Goal: Task Accomplishment & Management: Use online tool/utility

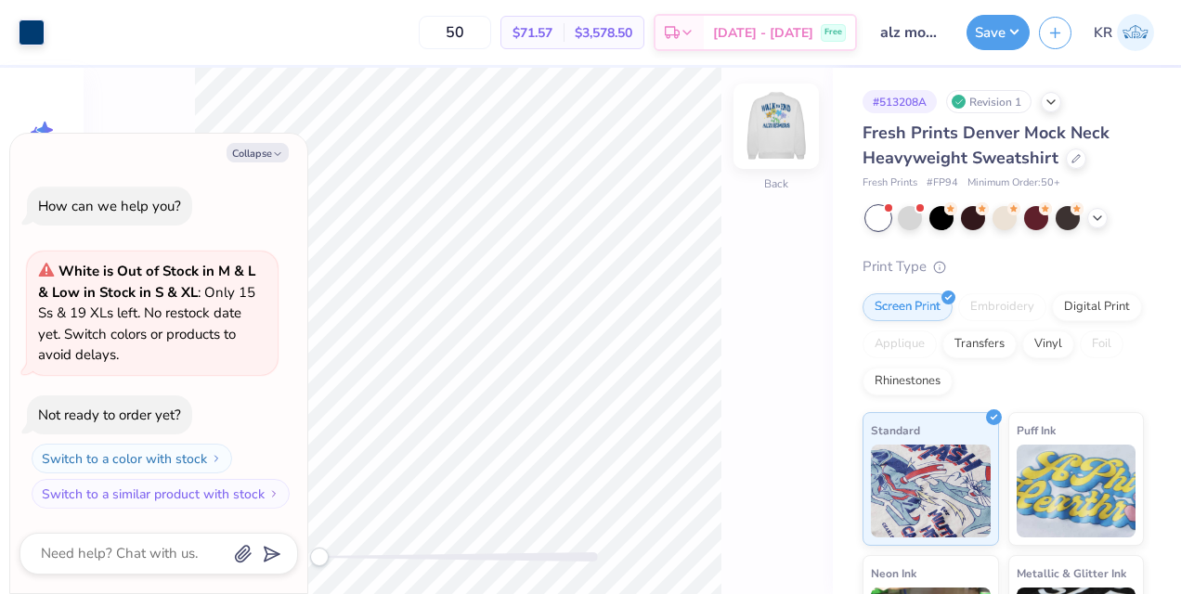
click at [792, 146] on img at bounding box center [776, 126] width 74 height 74
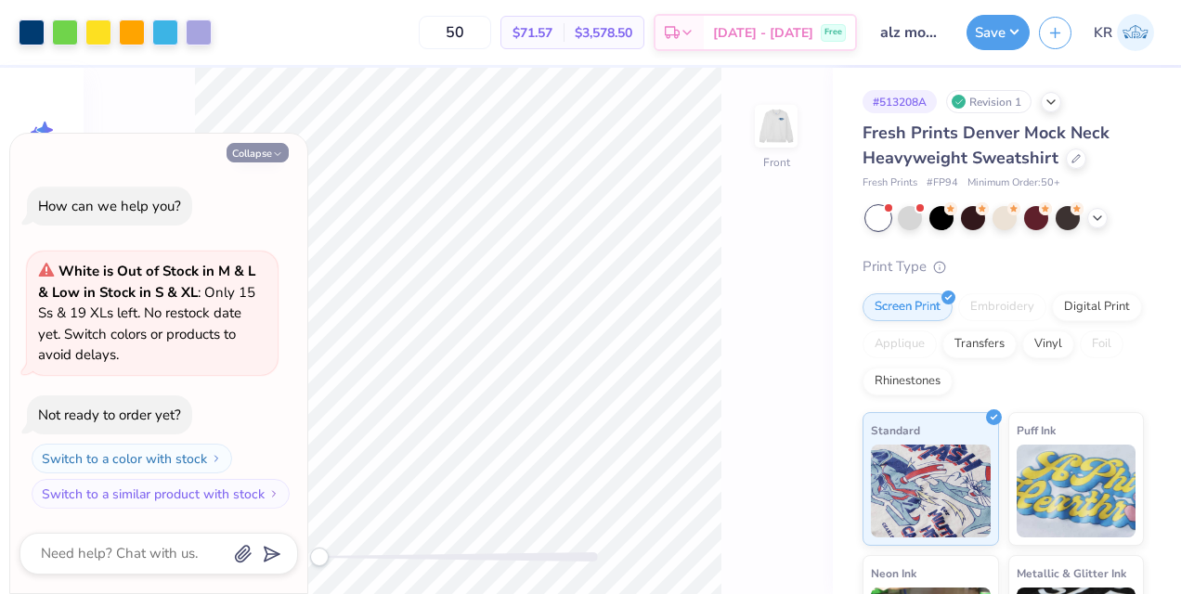
click at [262, 157] on button "Collapse" at bounding box center [258, 153] width 62 height 20
type textarea "x"
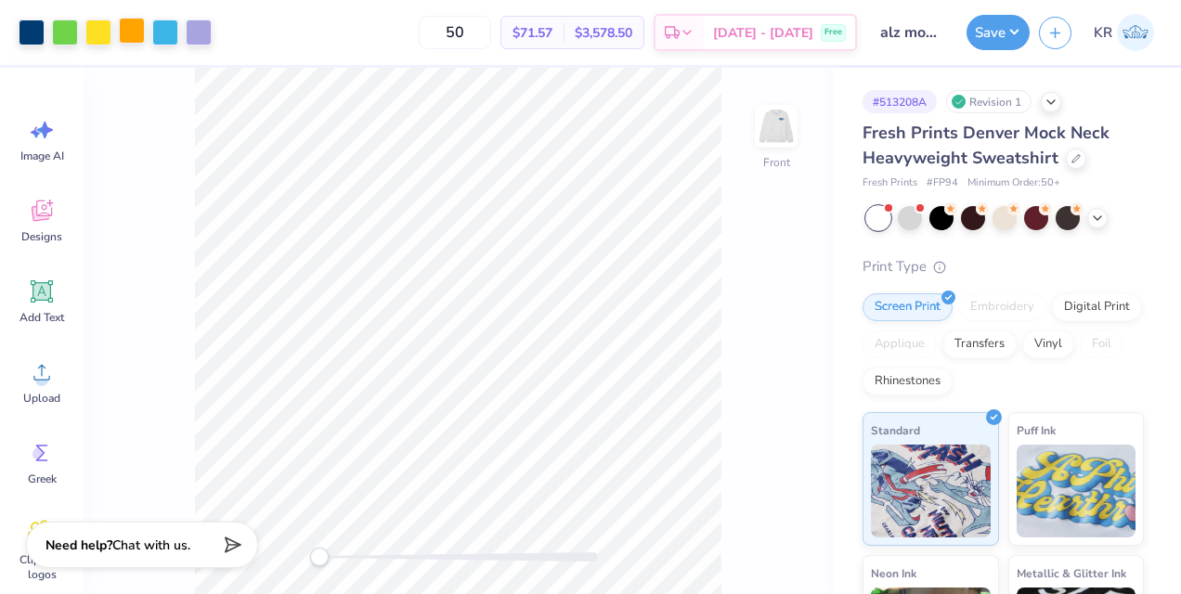
click at [139, 41] on div at bounding box center [132, 31] width 26 height 26
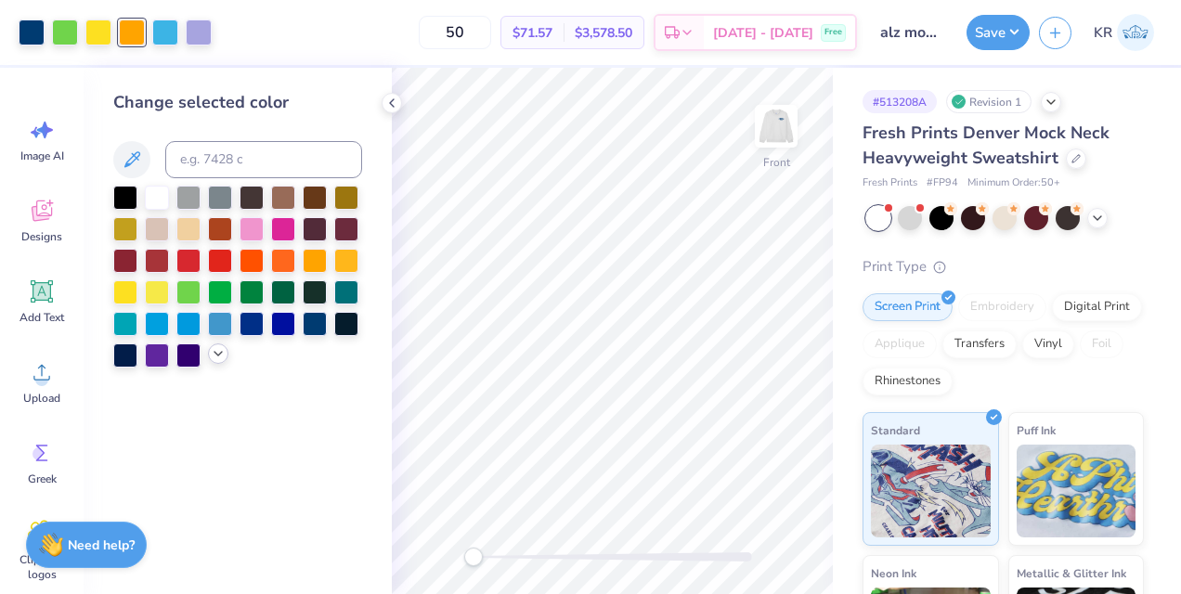
click at [225, 356] on icon at bounding box center [218, 353] width 15 height 15
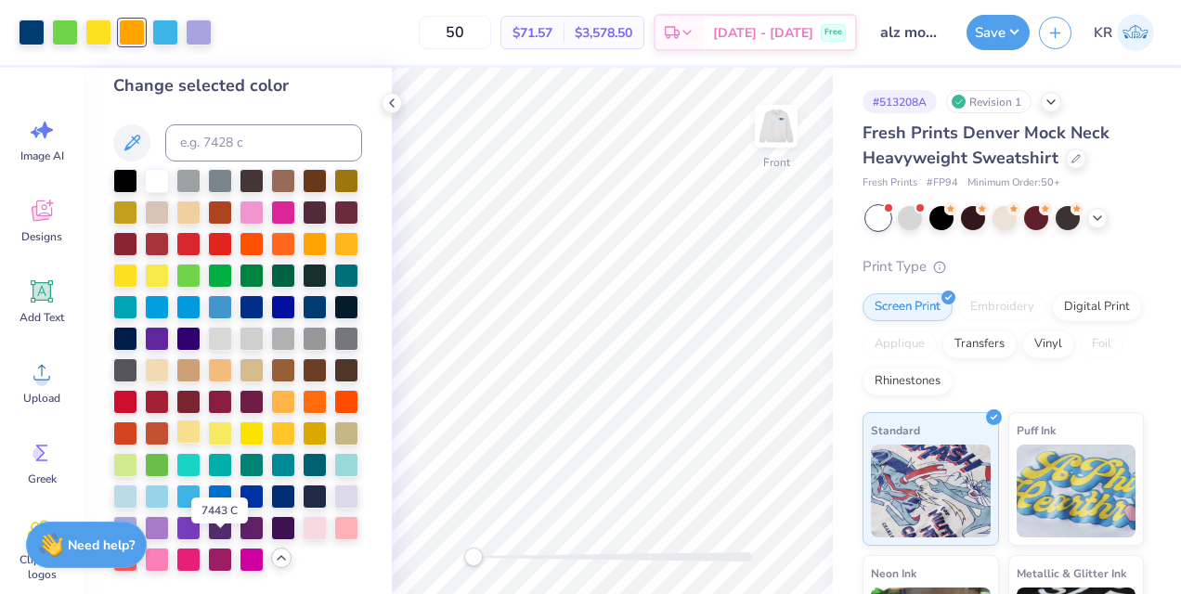
scroll to position [25, 0]
click at [95, 34] on div at bounding box center [98, 31] width 26 height 26
click at [201, 420] on div at bounding box center [188, 432] width 24 height 24
click at [169, 39] on div at bounding box center [165, 31] width 26 height 26
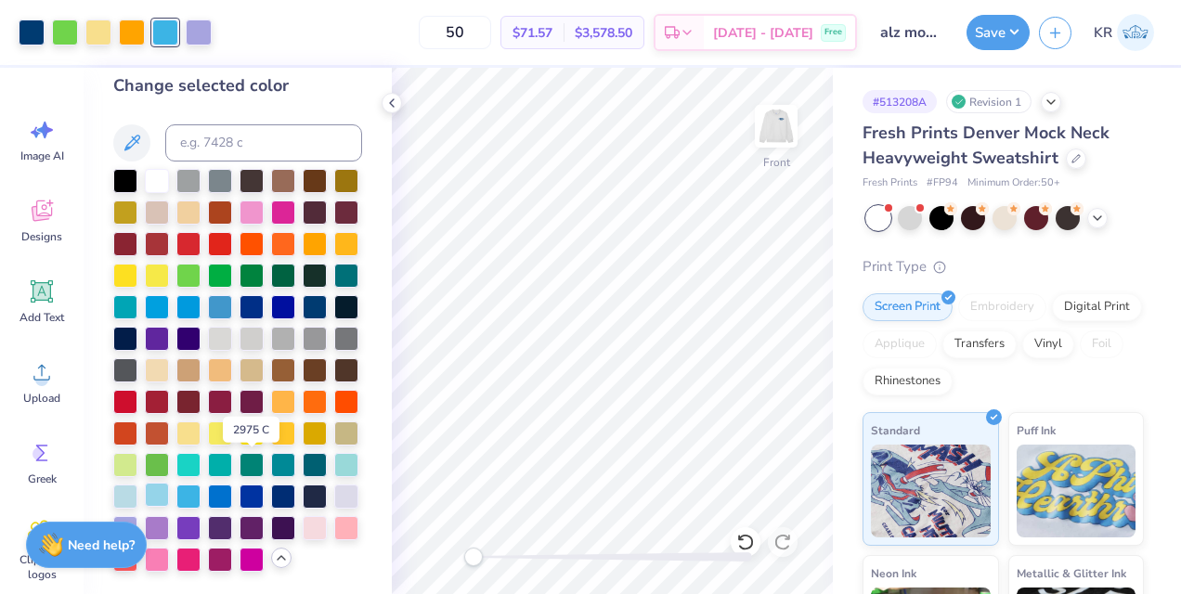
click at [169, 483] on div at bounding box center [157, 495] width 24 height 24
click at [137, 483] on div at bounding box center [125, 495] width 24 height 24
click at [169, 483] on div at bounding box center [157, 495] width 24 height 24
click at [137, 483] on div at bounding box center [125, 495] width 24 height 24
click at [169, 483] on div at bounding box center [157, 495] width 24 height 24
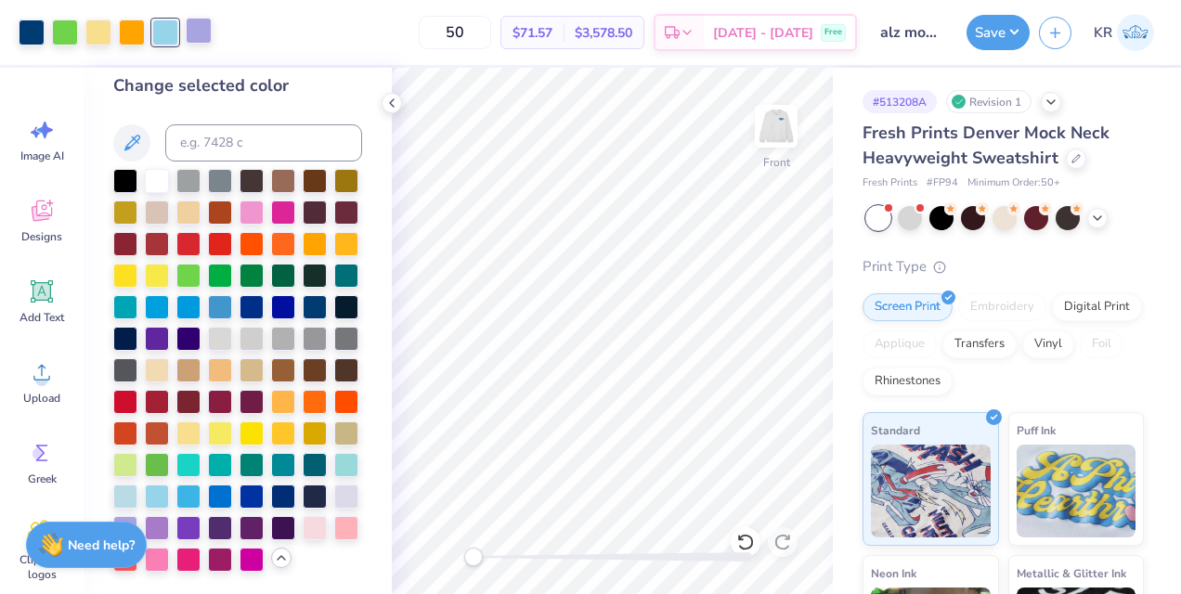
click at [206, 39] on div at bounding box center [199, 31] width 26 height 26
click at [334, 500] on div at bounding box center [346, 495] width 24 height 24
click at [137, 515] on div at bounding box center [125, 527] width 24 height 24
click at [133, 21] on div at bounding box center [132, 31] width 26 height 26
click at [303, 230] on div at bounding box center [315, 242] width 24 height 24
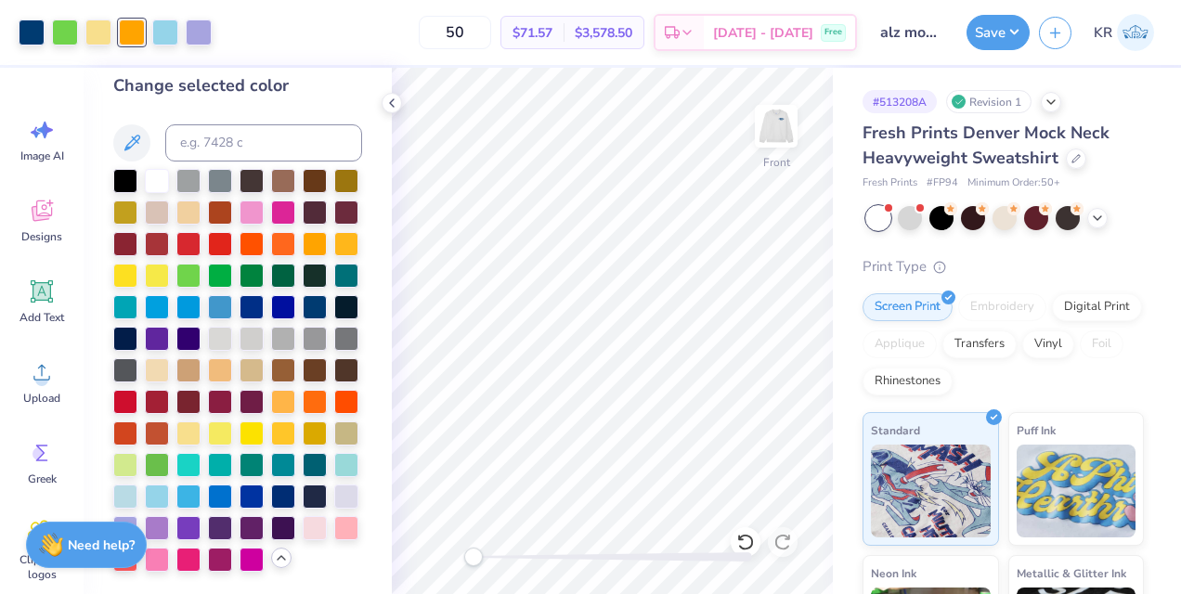
scroll to position [56, 0]
click at [334, 230] on div at bounding box center [346, 242] width 24 height 24
click at [30, 38] on div at bounding box center [32, 31] width 26 height 26
click at [199, 46] on div "Art colors" at bounding box center [106, 32] width 212 height 65
click at [201, 41] on div at bounding box center [199, 31] width 26 height 26
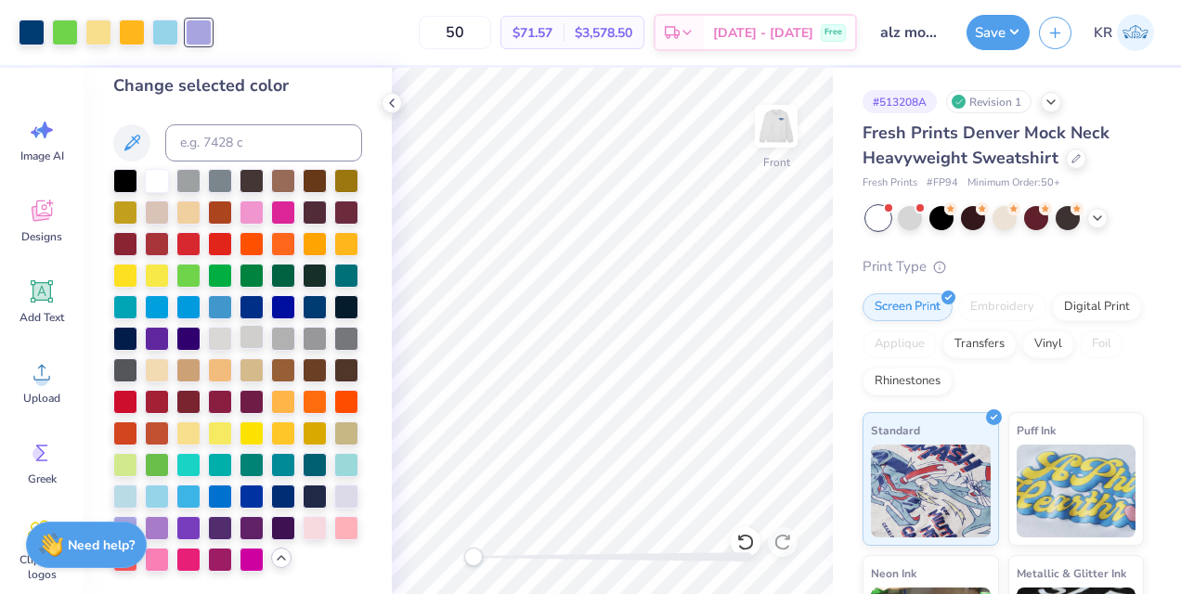
scroll to position [80, 0]
click at [334, 488] on div at bounding box center [346, 495] width 24 height 24
click at [137, 515] on div at bounding box center [125, 527] width 24 height 24
click at [136, 30] on div at bounding box center [132, 31] width 26 height 26
click at [277, 388] on div at bounding box center [283, 400] width 24 height 24
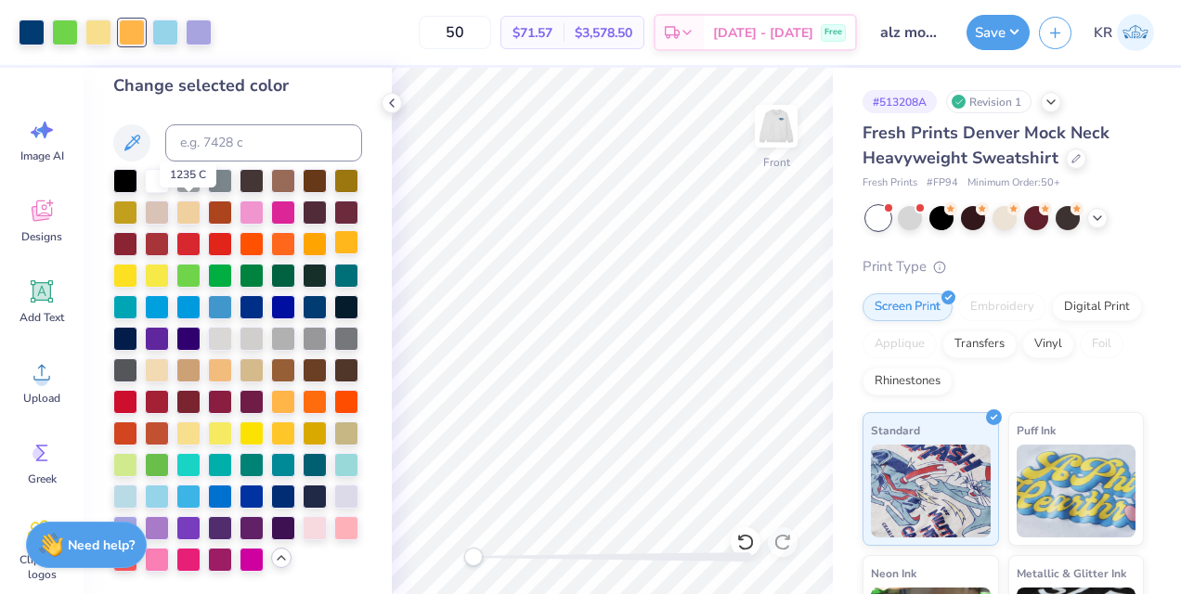
click at [334, 230] on div at bounding box center [346, 242] width 24 height 24
click at [295, 420] on div at bounding box center [283, 432] width 24 height 24
click at [282, 388] on div at bounding box center [283, 400] width 24 height 24
click at [208, 357] on div at bounding box center [220, 369] width 24 height 24
click at [293, 388] on div at bounding box center [283, 400] width 24 height 24
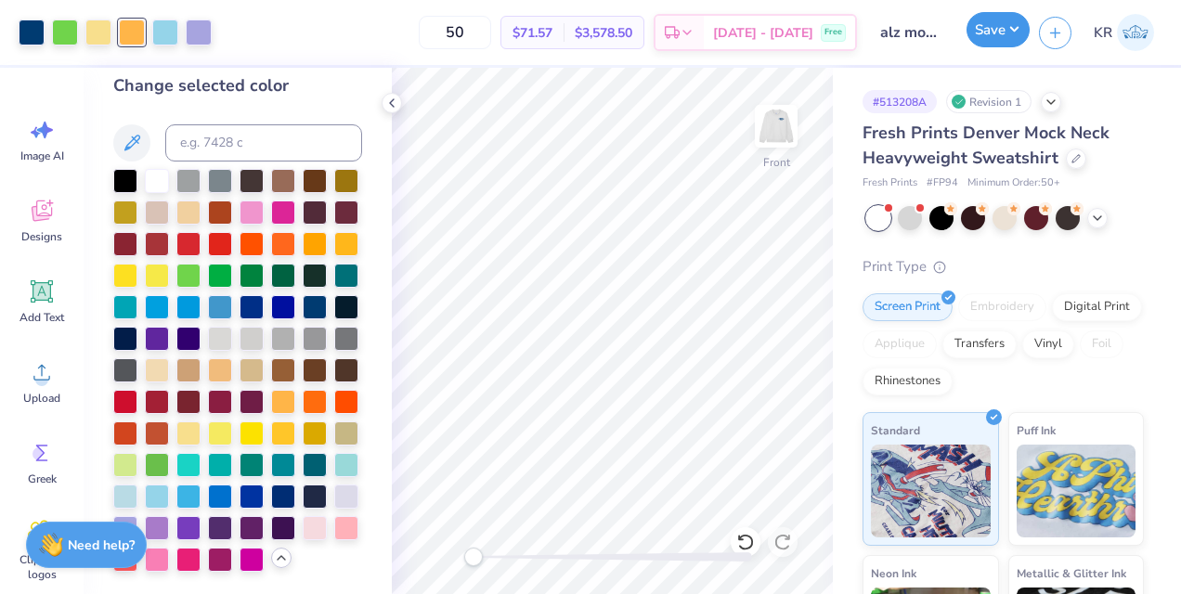
click at [1002, 45] on button "Save" at bounding box center [998, 29] width 63 height 35
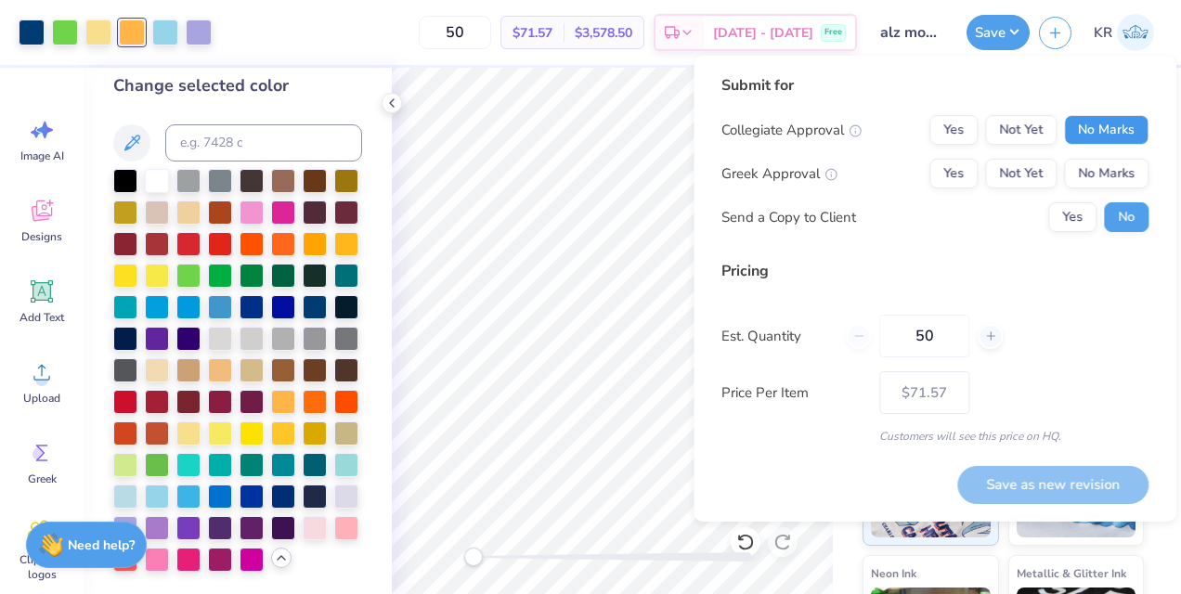
click at [1105, 121] on button "No Marks" at bounding box center [1106, 130] width 85 height 30
click at [945, 178] on button "Yes" at bounding box center [954, 174] width 48 height 30
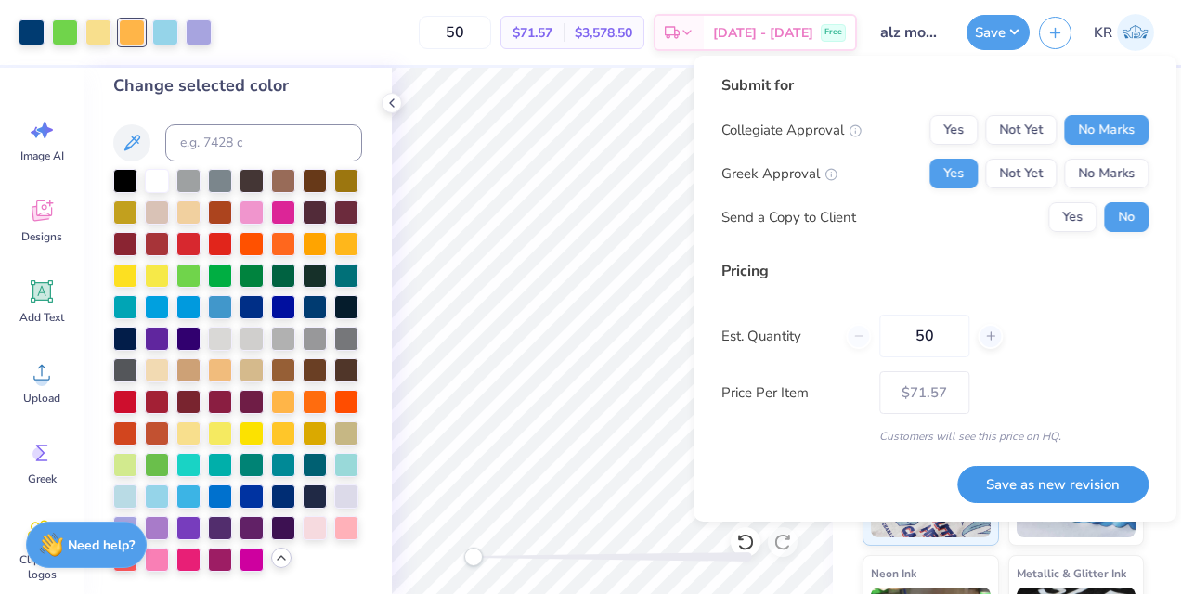
click at [1088, 500] on button "Save as new revision" at bounding box center [1053, 485] width 191 height 38
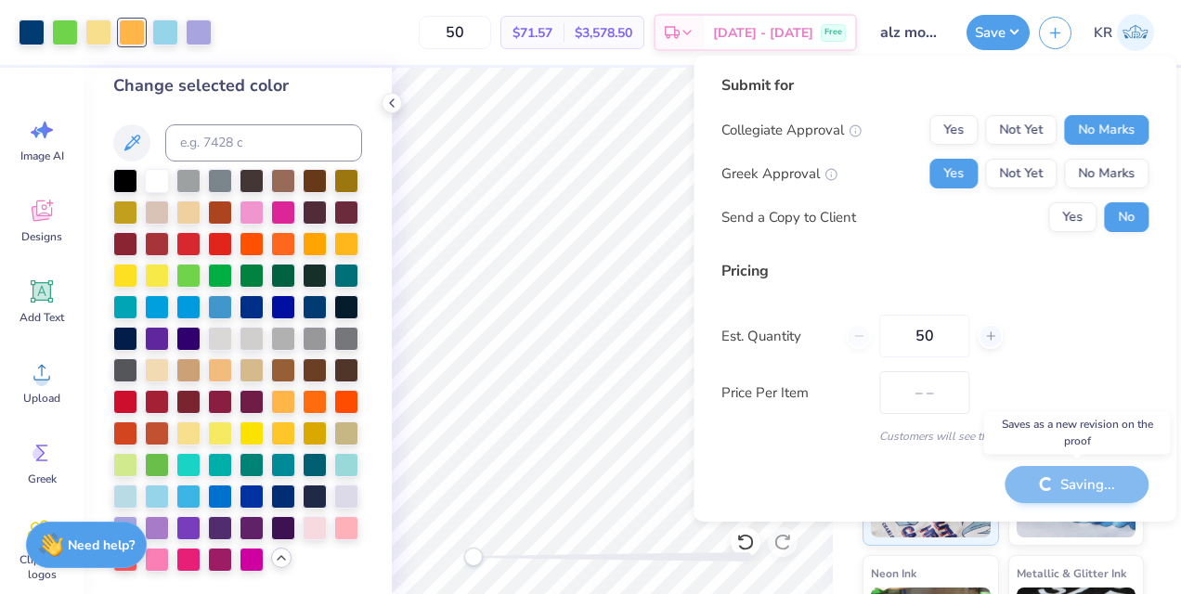
type input "$71.57"
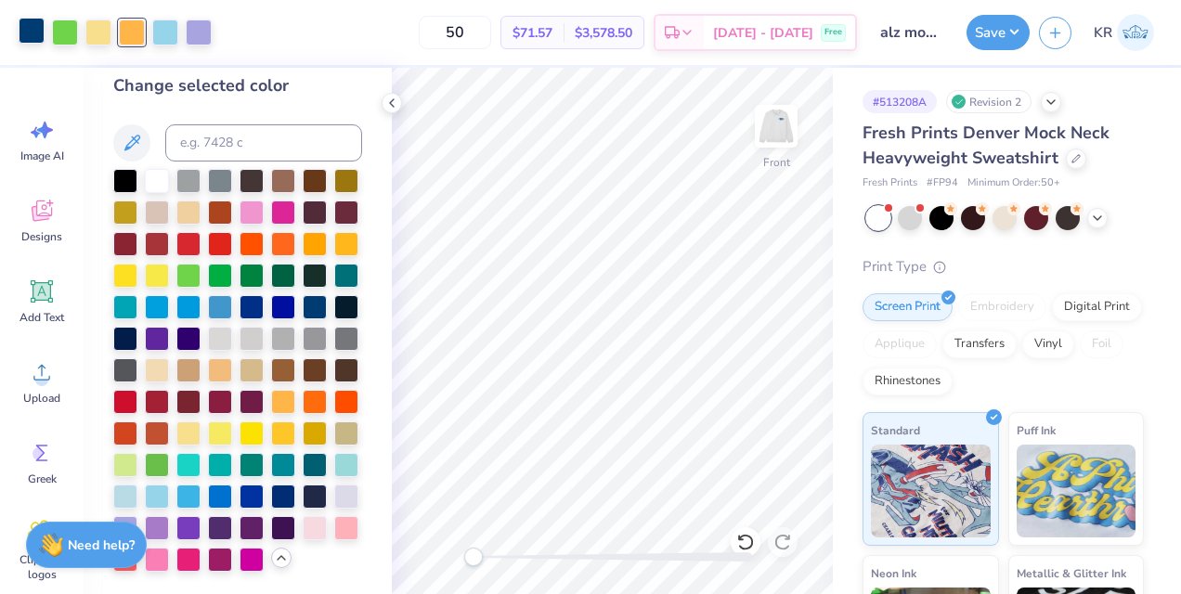
click at [19, 44] on div at bounding box center [32, 31] width 26 height 26
click at [472, 32] on input "50" at bounding box center [455, 32] width 72 height 33
click at [435, 22] on div "100 $67.28 Per Item $6,728.00 Total Est. Delivery [DATE] - [DATE] Free" at bounding box center [539, 32] width 636 height 65
click at [780, 136] on img at bounding box center [776, 126] width 74 height 74
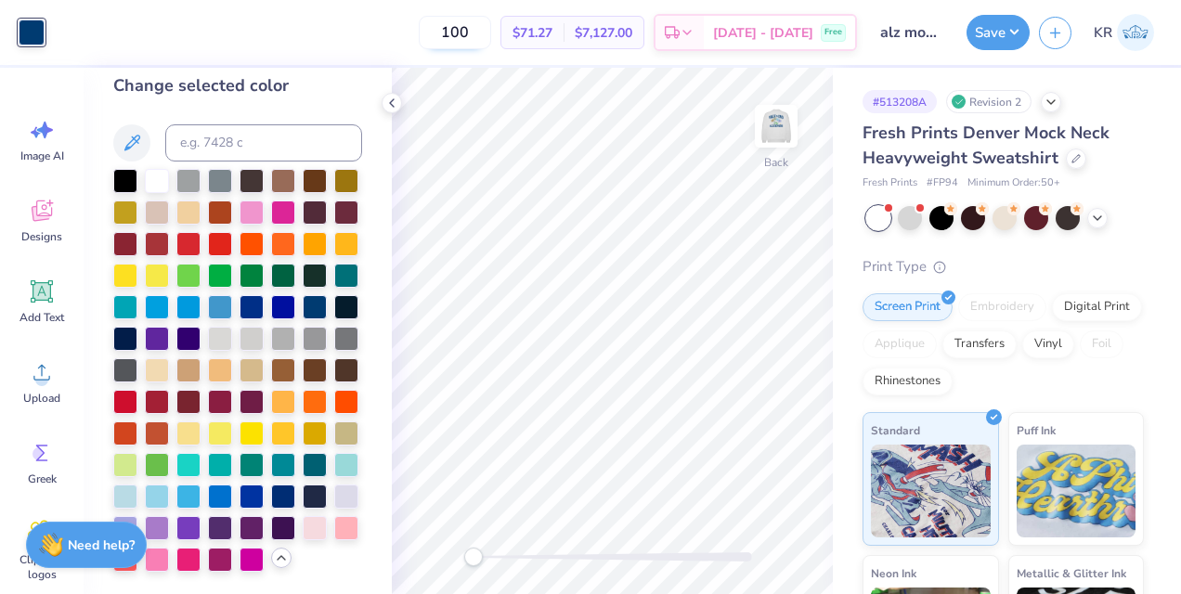
click at [491, 42] on input "100" at bounding box center [455, 32] width 72 height 33
type input "1"
type input "5"
type input "100"
click at [780, 111] on img at bounding box center [776, 126] width 74 height 74
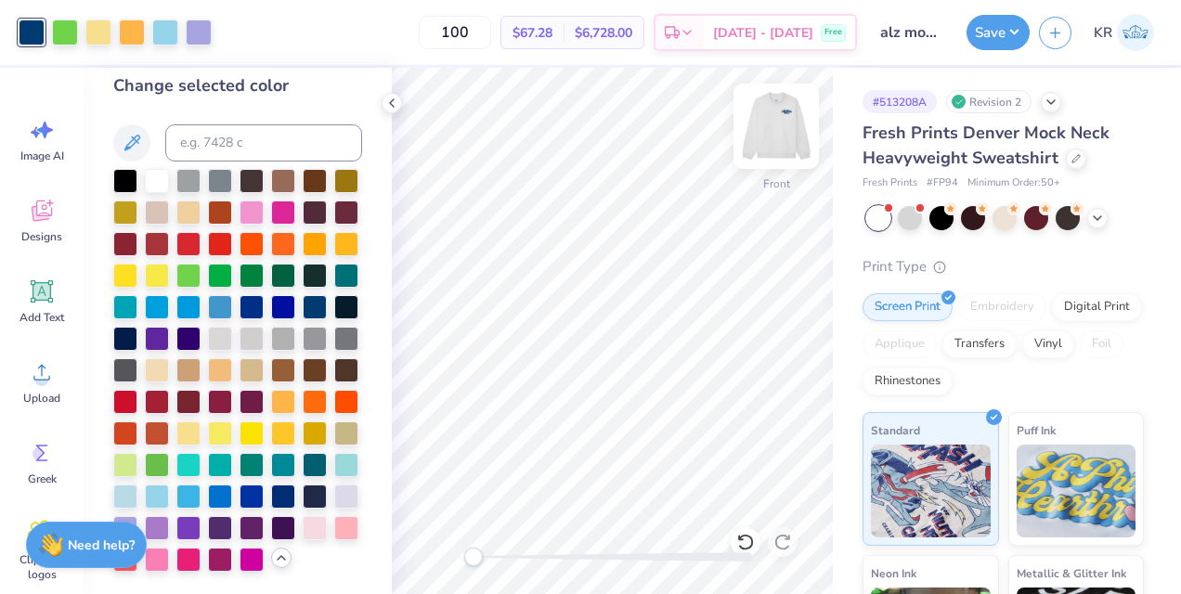
click at [778, 115] on img at bounding box center [776, 126] width 74 height 74
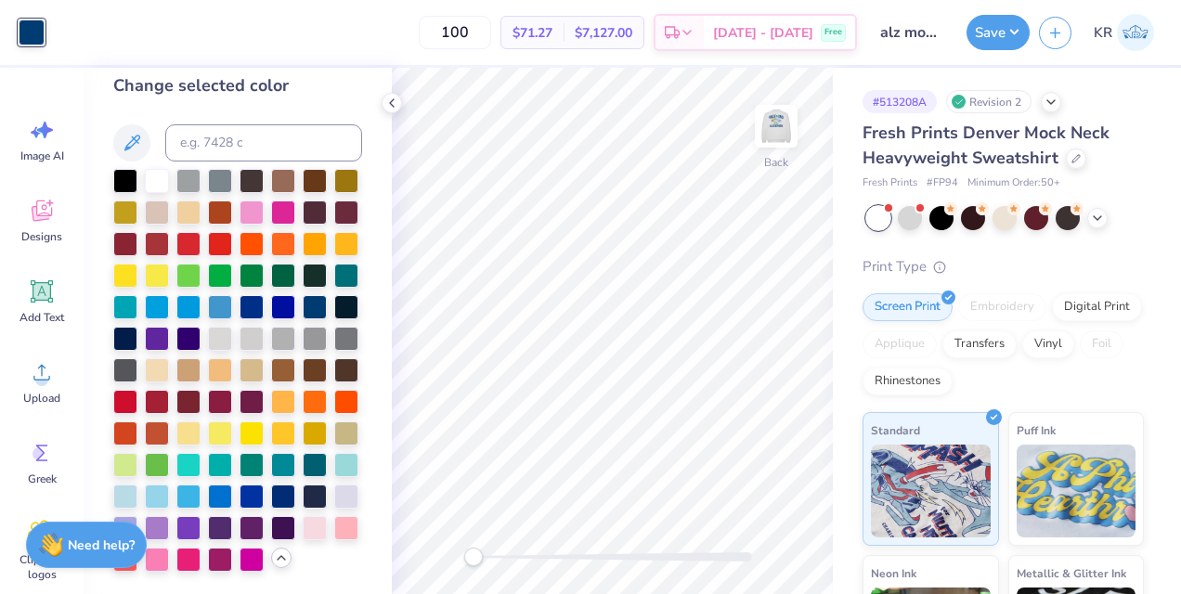
click at [778, 115] on img at bounding box center [776, 126] width 37 height 37
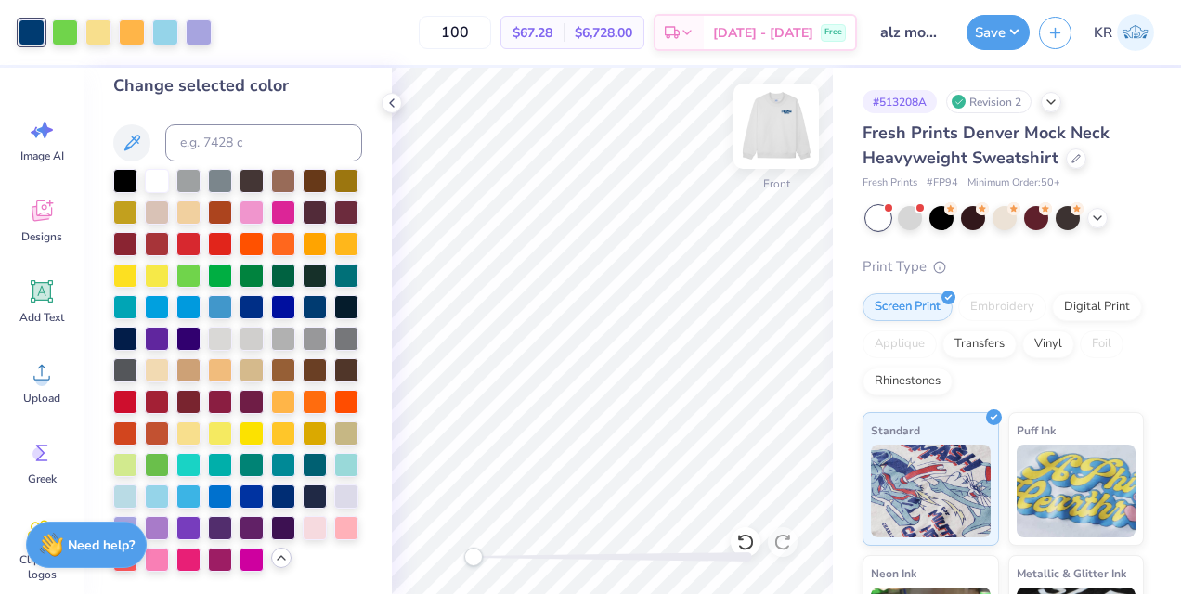
click at [773, 139] on img at bounding box center [776, 126] width 74 height 74
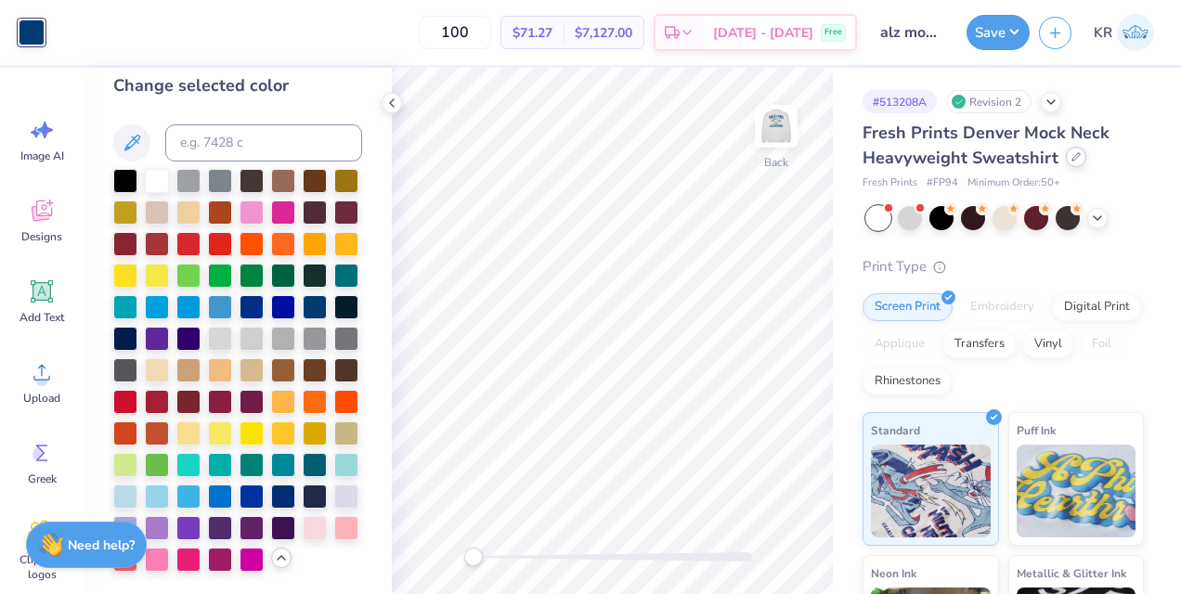
click at [1068, 157] on div at bounding box center [1076, 157] width 20 height 20
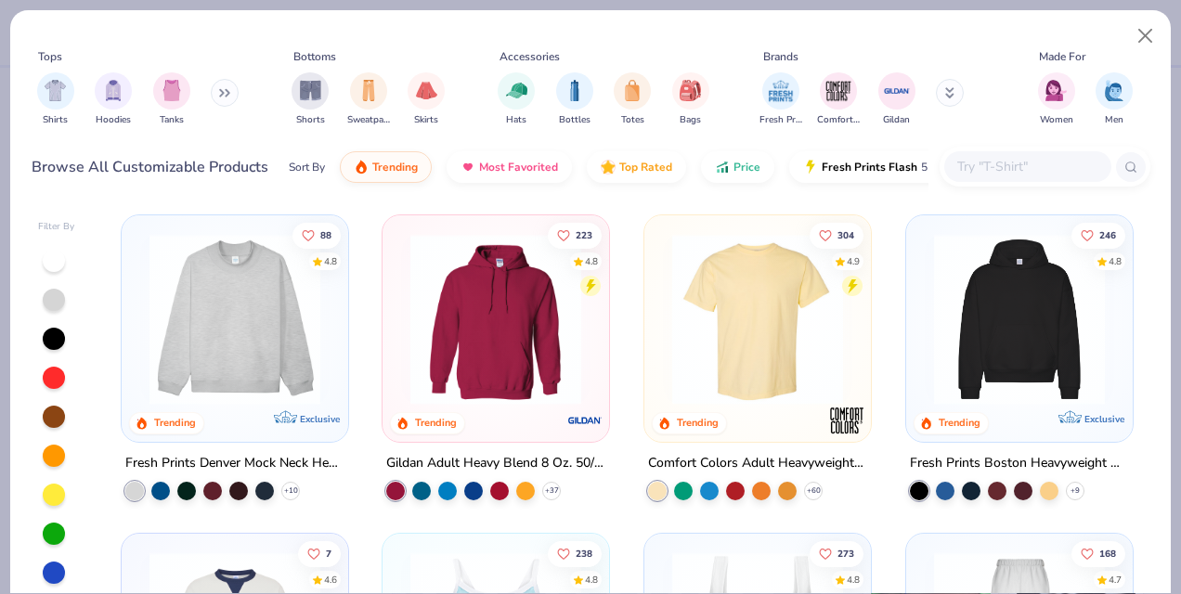
click at [992, 175] on input "text" at bounding box center [1027, 166] width 143 height 21
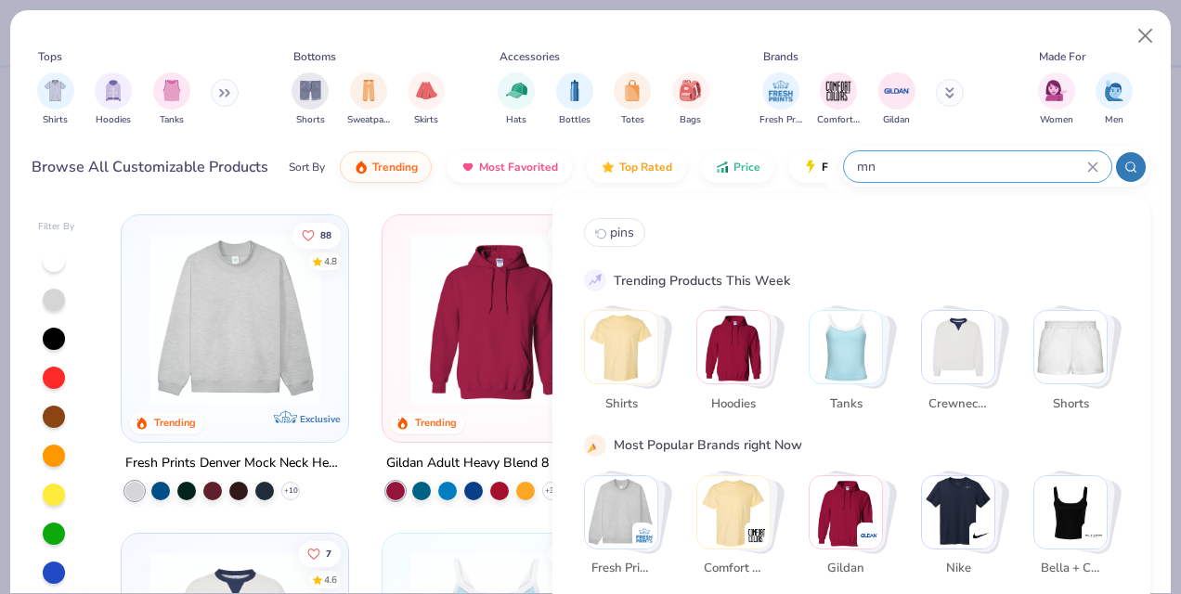
type input "m"
type input "o"
type input "mockneck"
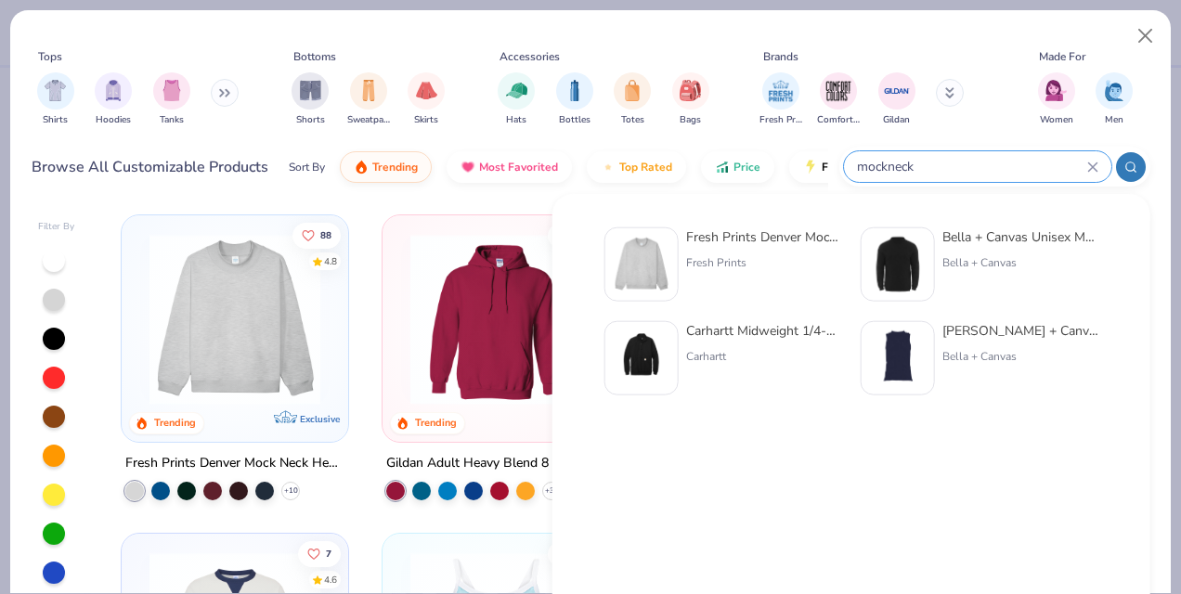
click at [1090, 165] on icon at bounding box center [1093, 167] width 11 height 11
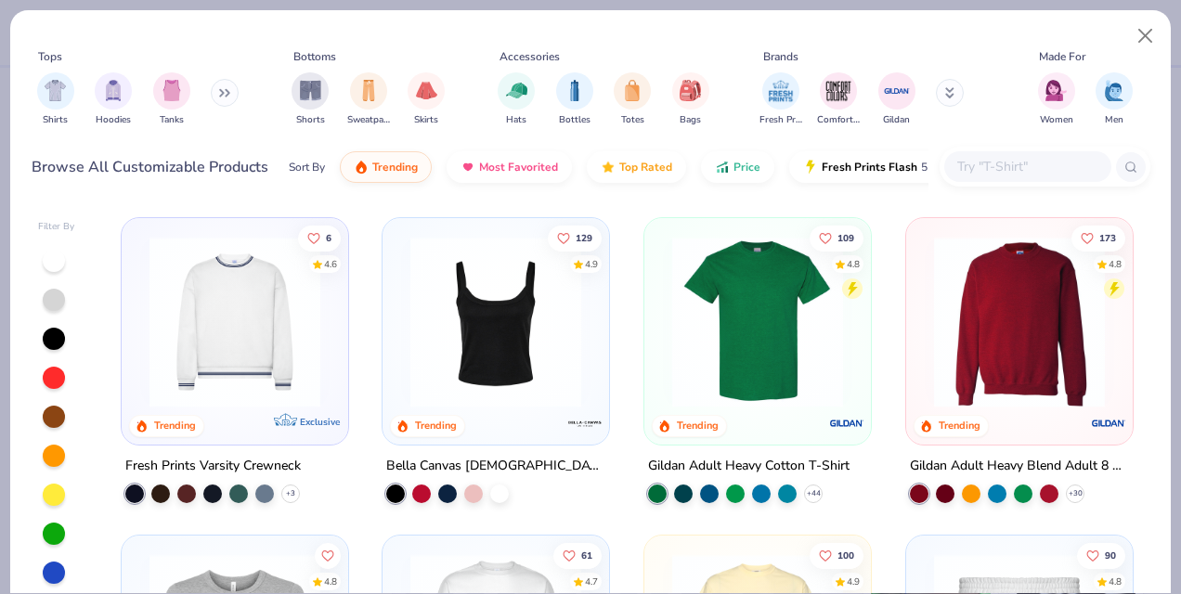
scroll to position [633, 0]
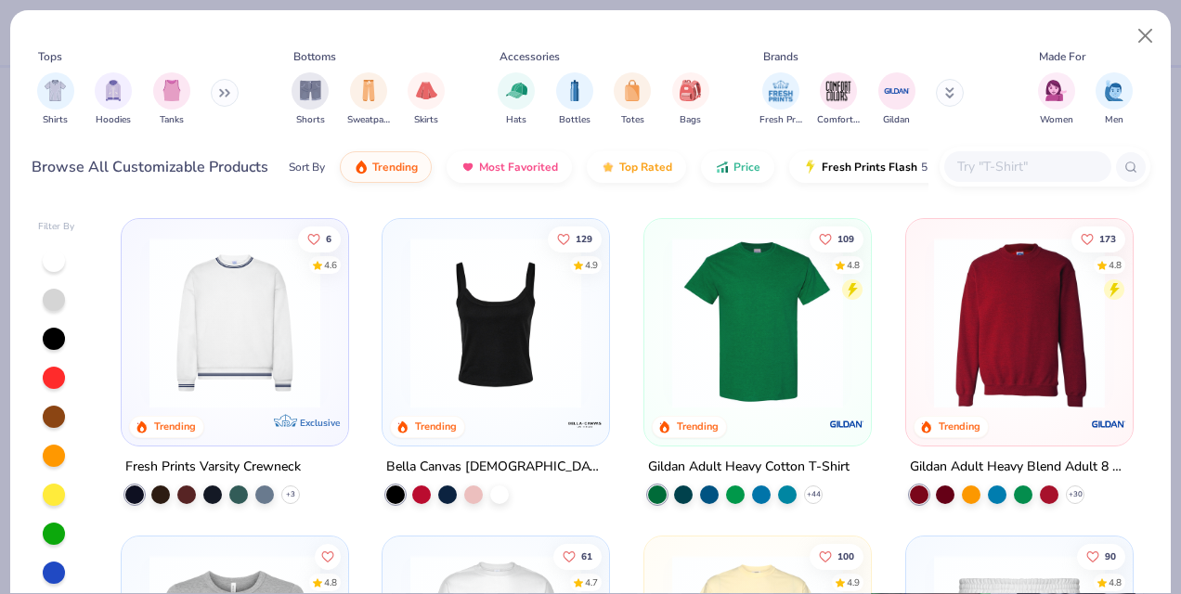
click at [258, 356] on img at bounding box center [234, 322] width 189 height 171
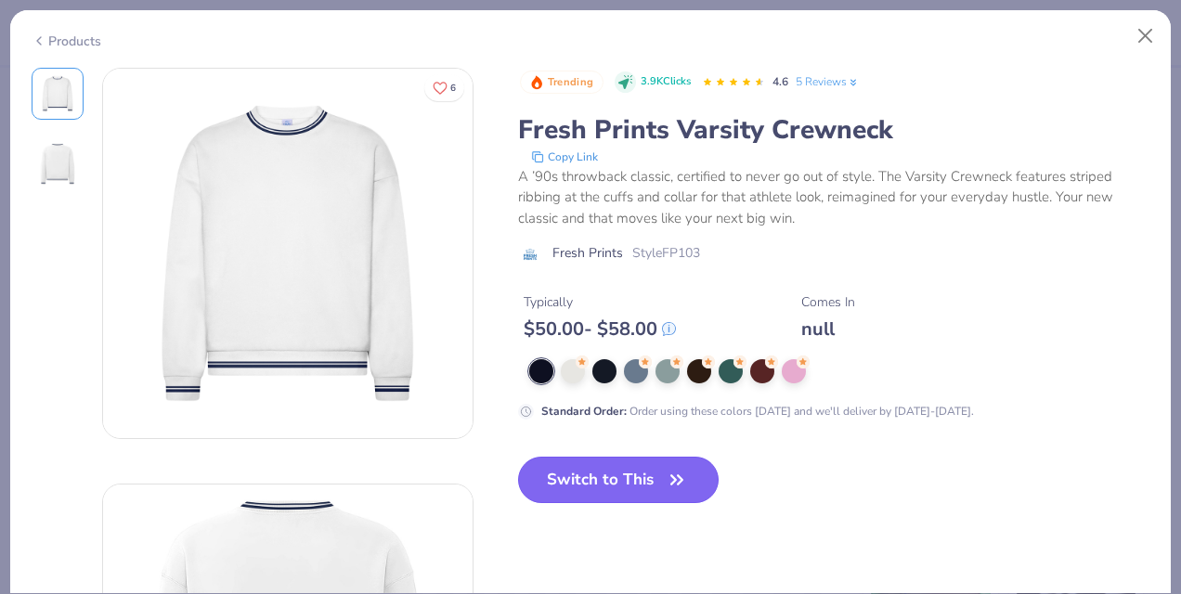
click at [585, 477] on button "Switch to This" at bounding box center [619, 480] width 202 height 46
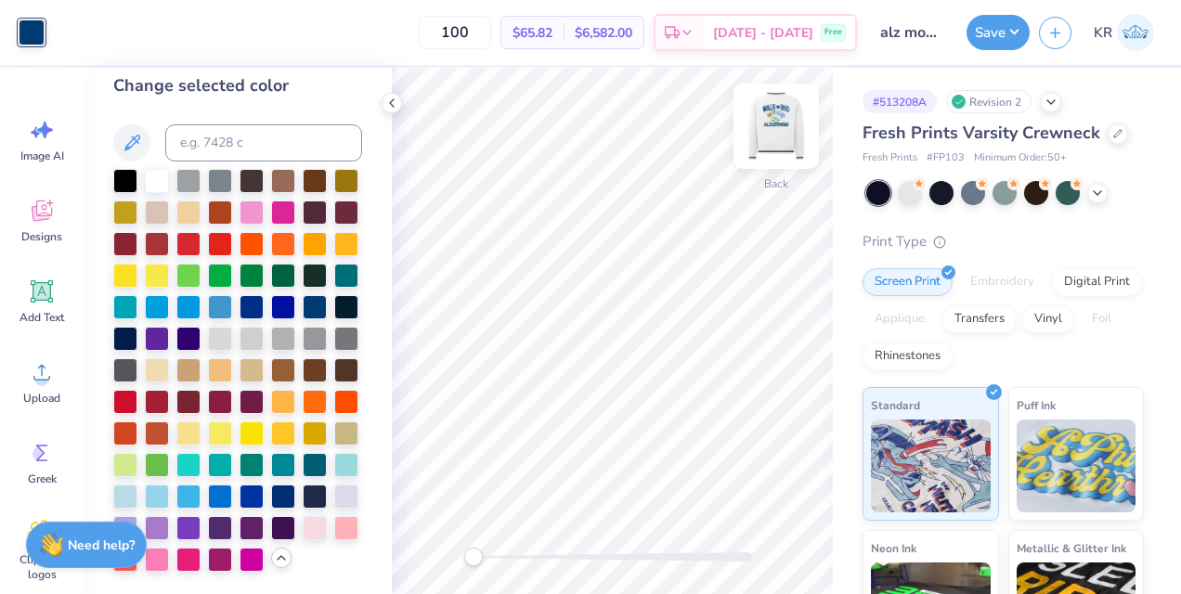
click at [787, 130] on img at bounding box center [776, 126] width 74 height 74
click at [787, 130] on img at bounding box center [776, 126] width 37 height 37
click at [491, 39] on input "100" at bounding box center [455, 32] width 72 height 33
drag, startPoint x: 507, startPoint y: 39, endPoint x: 786, endPoint y: 142, distance: 297.1
click at [786, 142] on div "Art colors 100 $70.13 Per Item $7,013.00 Total Est. Delivery [DATE] - [DATE] Fr…" at bounding box center [590, 297] width 1181 height 594
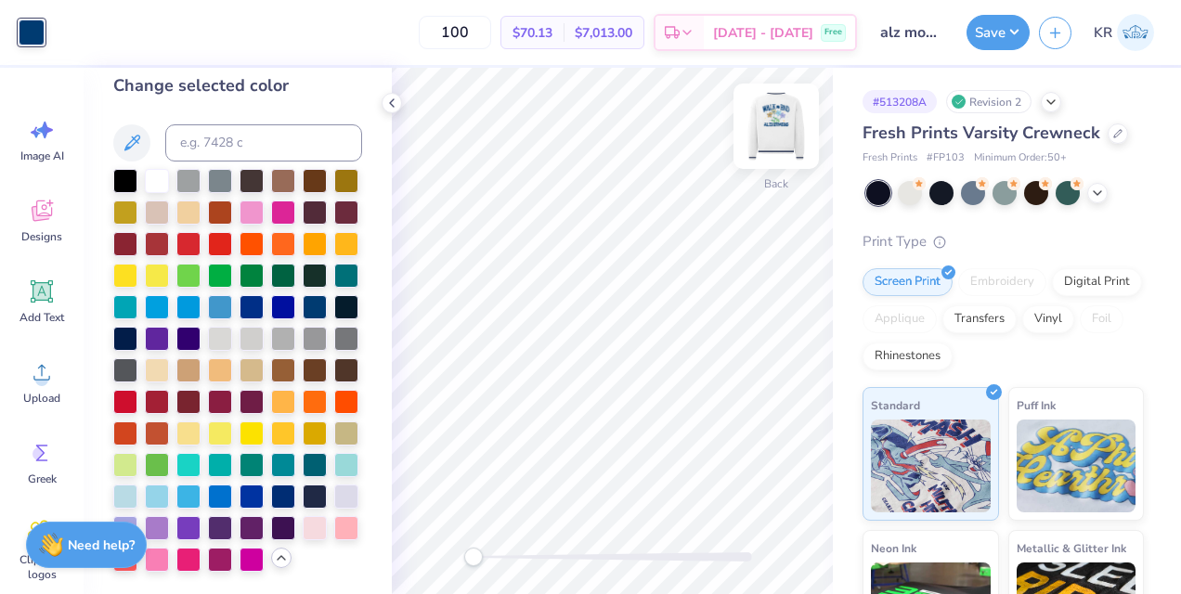
click at [786, 142] on img at bounding box center [776, 126] width 74 height 74
click at [786, 142] on img at bounding box center [776, 126] width 37 height 37
click at [1119, 129] on div at bounding box center [1118, 132] width 20 height 20
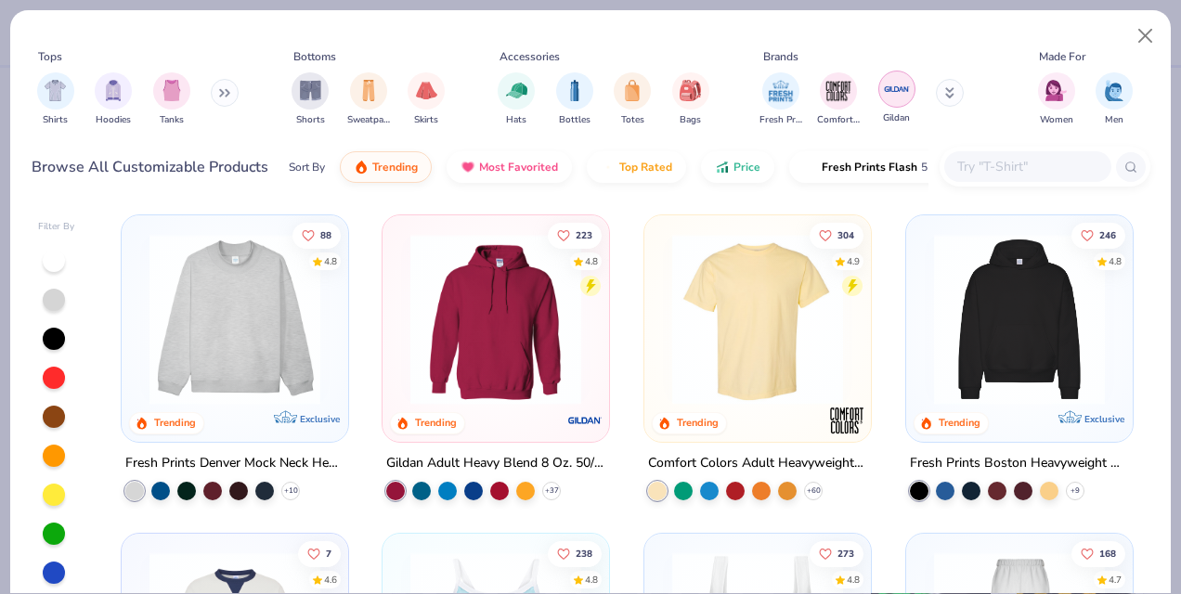
click at [902, 95] on img "filter for Gildan" at bounding box center [897, 89] width 28 height 28
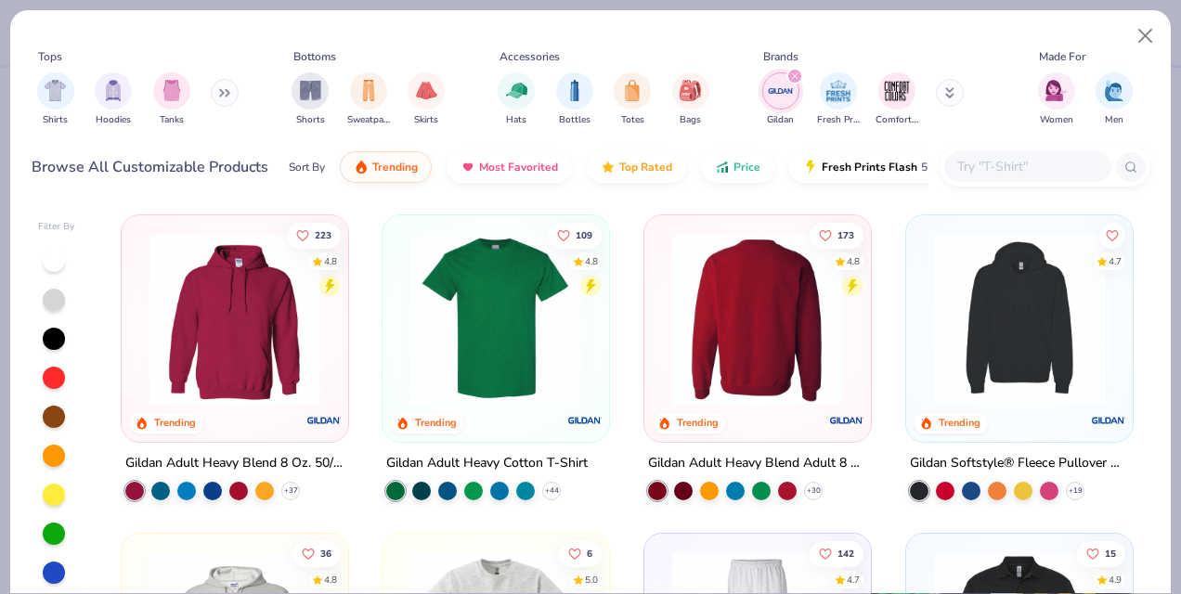
click at [782, 305] on img at bounding box center [757, 319] width 189 height 171
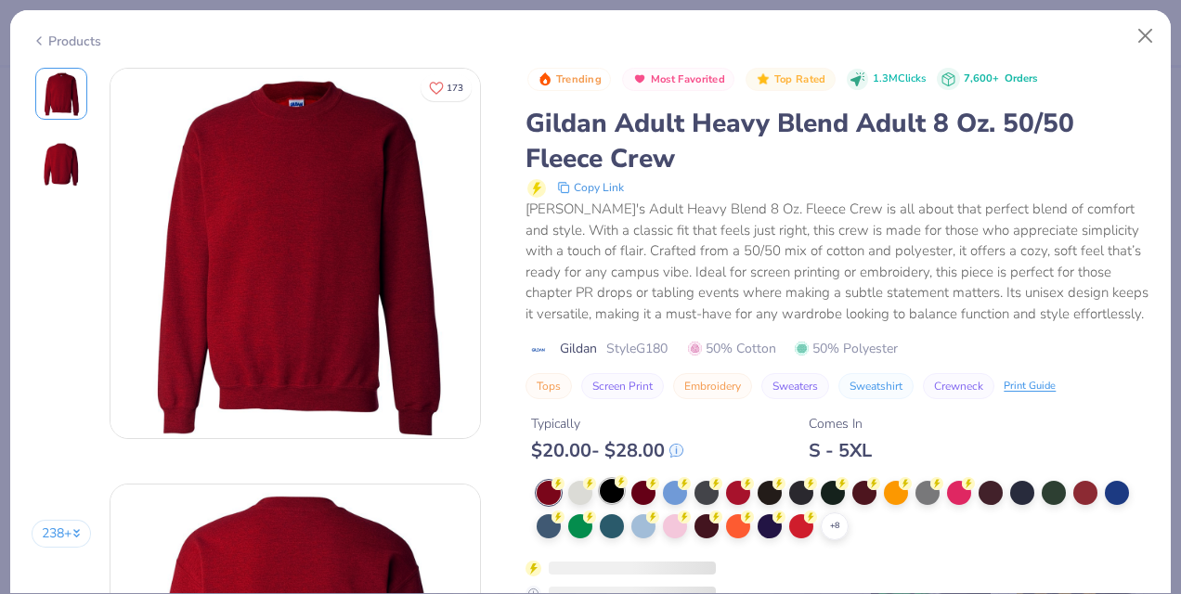
click at [825, 524] on div "+ 8" at bounding box center [835, 527] width 28 height 28
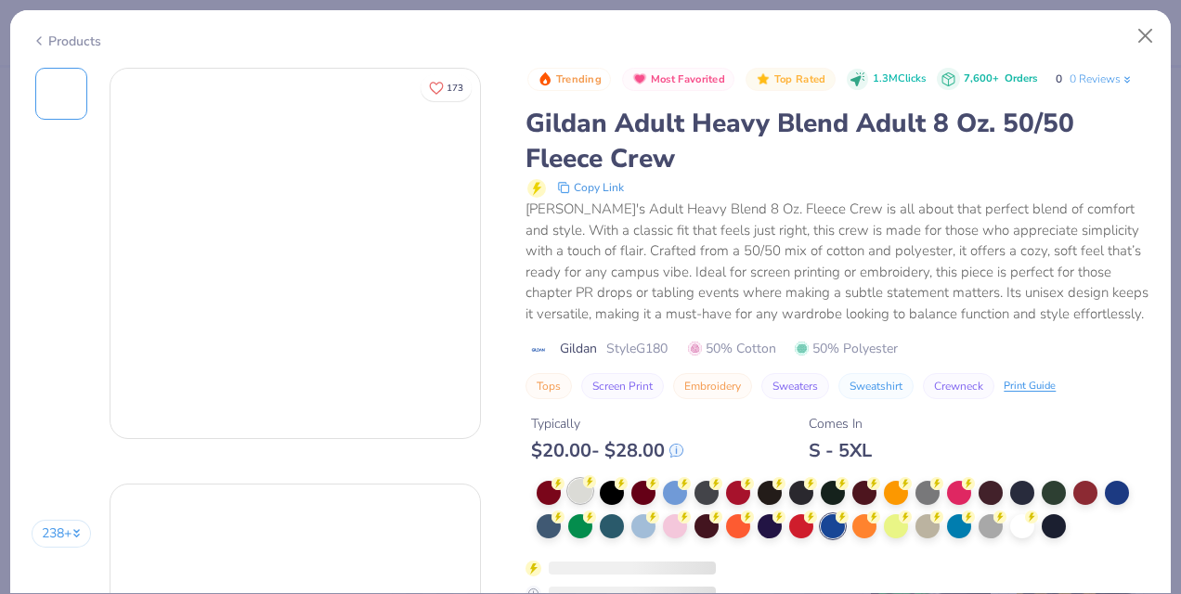
click at [589, 487] on div "Trending Most Favorited Top Rated 1.3M Clicks 7,600+ Orders 0 0 Reviews Gildan …" at bounding box center [838, 335] width 624 height 535
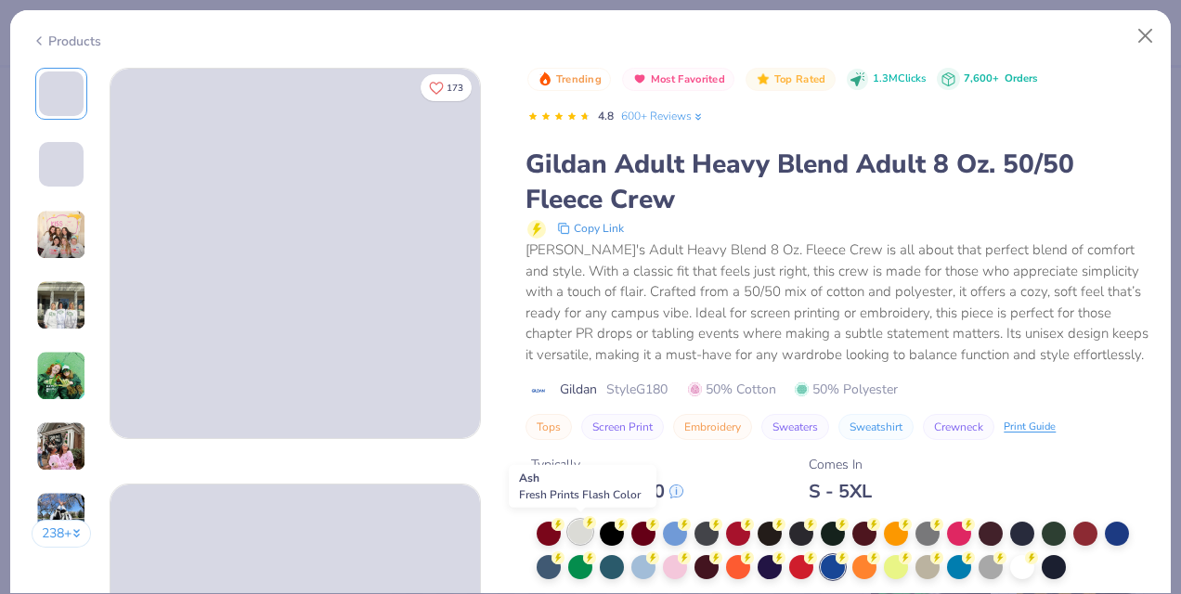
click at [578, 527] on div at bounding box center [580, 532] width 24 height 24
click at [1015, 560] on div at bounding box center [1022, 566] width 24 height 24
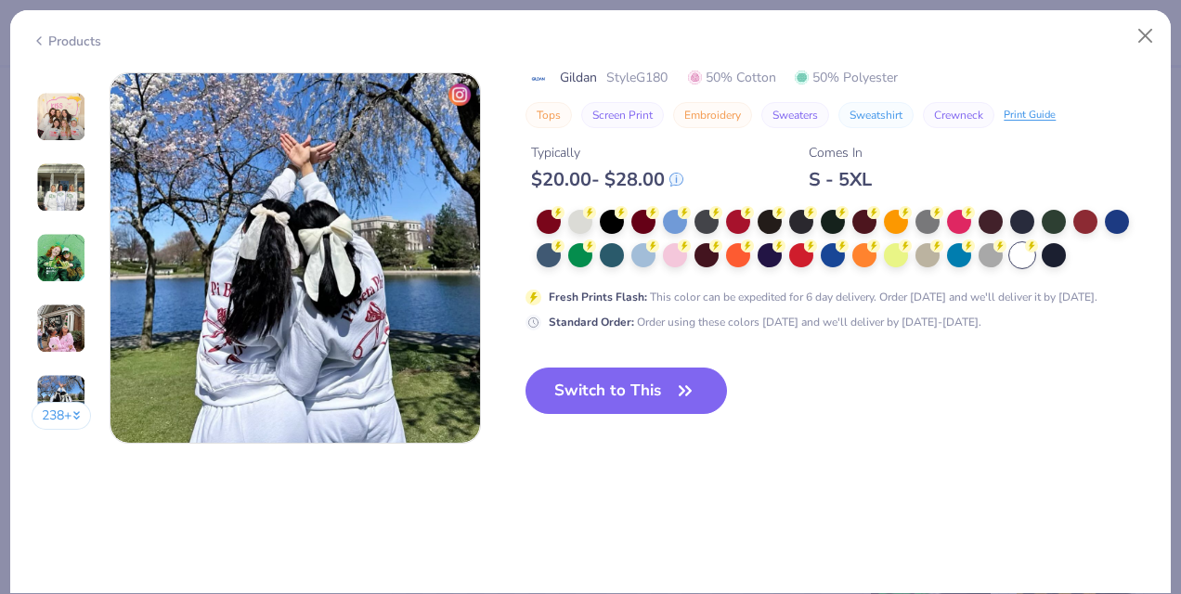
scroll to position [2487, 0]
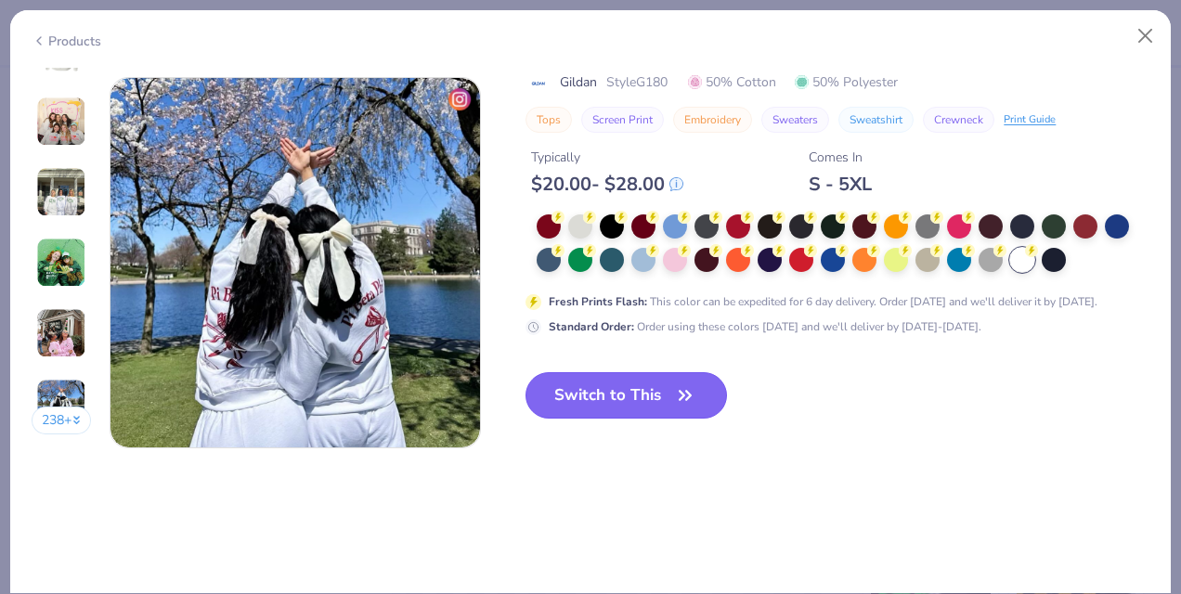
click at [656, 381] on button "Switch to This" at bounding box center [627, 395] width 202 height 46
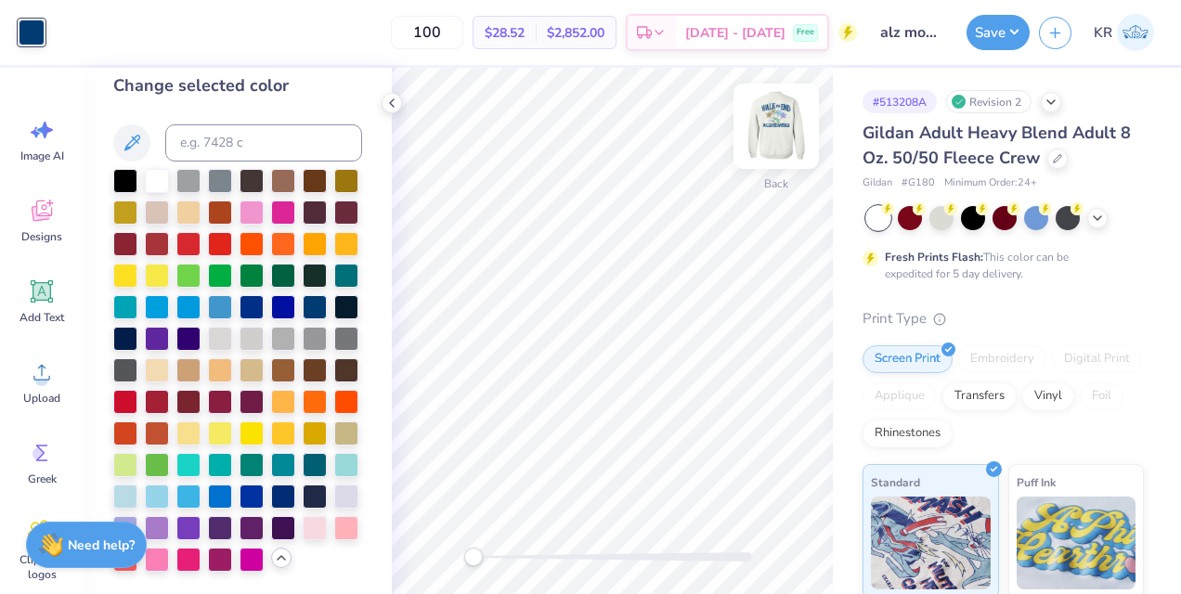
click at [783, 134] on img at bounding box center [776, 126] width 74 height 74
click at [783, 134] on img at bounding box center [776, 126] width 37 height 37
click at [988, 33] on button "Save" at bounding box center [998, 29] width 63 height 35
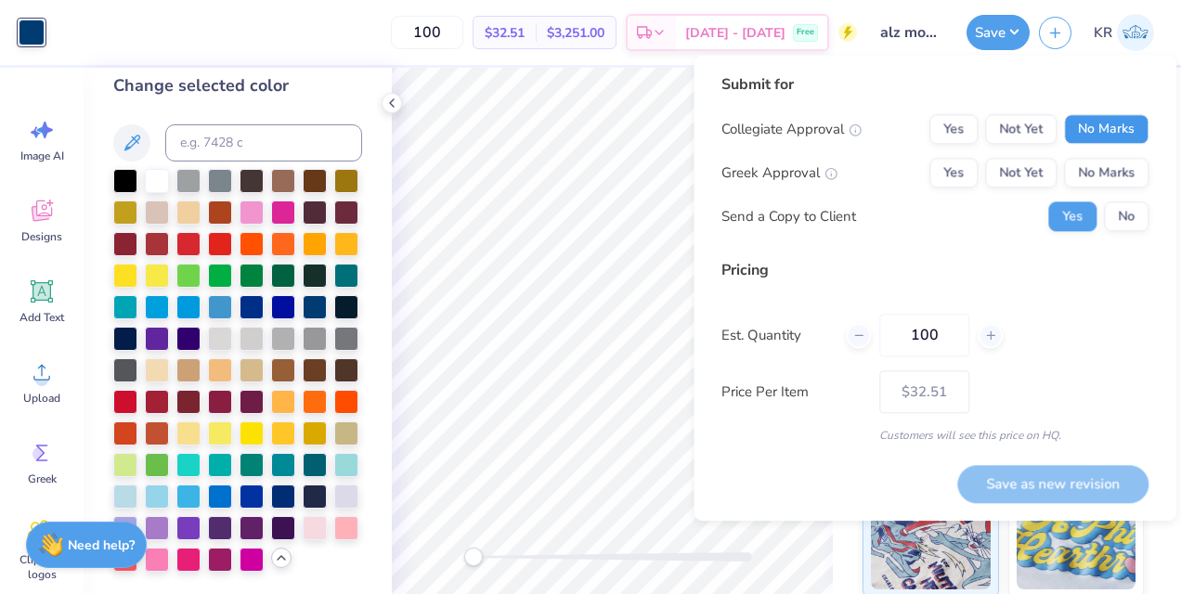
click at [1074, 131] on button "No Marks" at bounding box center [1106, 129] width 85 height 30
click at [938, 165] on button "Yes" at bounding box center [954, 173] width 48 height 30
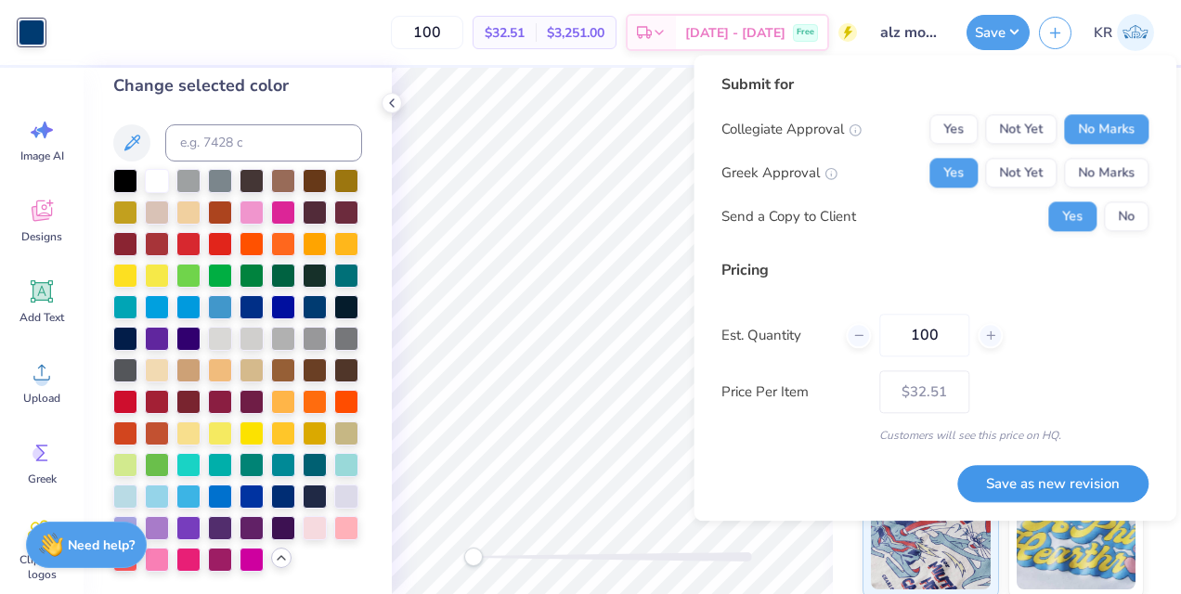
click at [1074, 491] on button "Save as new revision" at bounding box center [1053, 484] width 191 height 38
type input "$32.51"
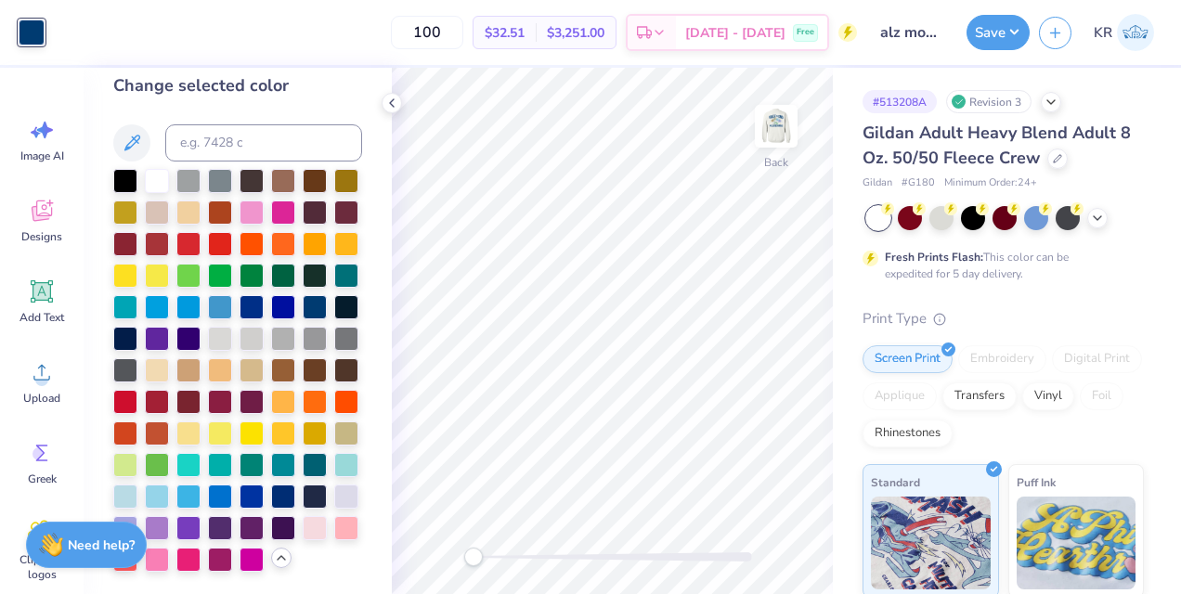
click at [1054, 169] on div "Gildan Adult Heavy Blend Adult 8 Oz. 50/50 Fleece Crew" at bounding box center [1003, 146] width 281 height 50
click at [1053, 160] on icon at bounding box center [1057, 156] width 9 height 9
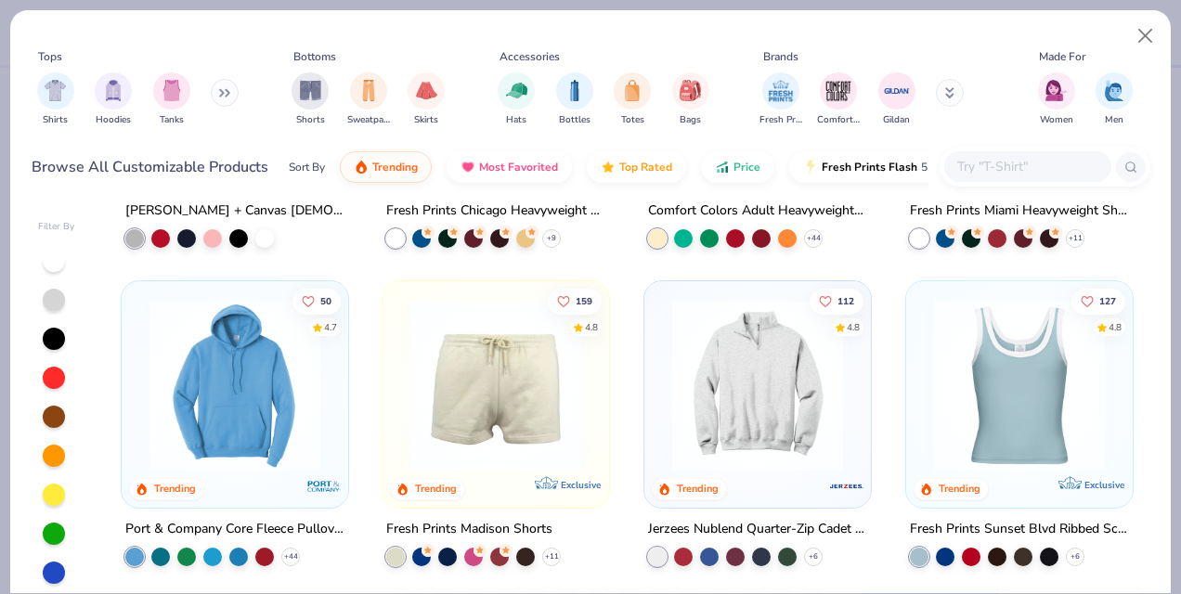
scroll to position [1082, 0]
